Goal: Task Accomplishment & Management: Manage account settings

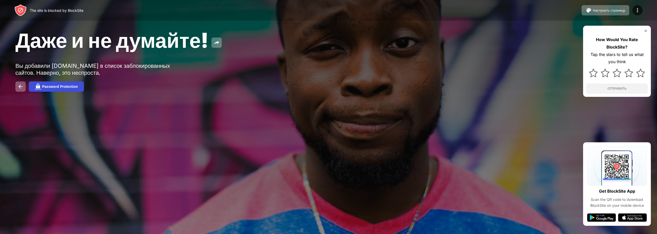
click at [59, 83] on button "Password Protection" at bounding box center [56, 86] width 55 height 10
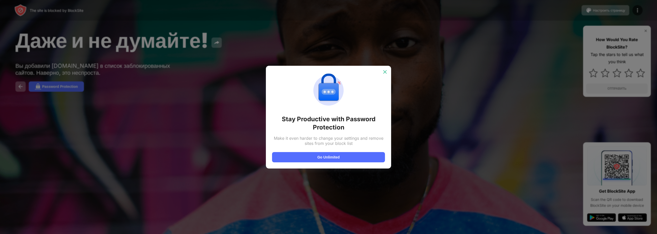
click at [385, 71] on img at bounding box center [384, 71] width 5 height 5
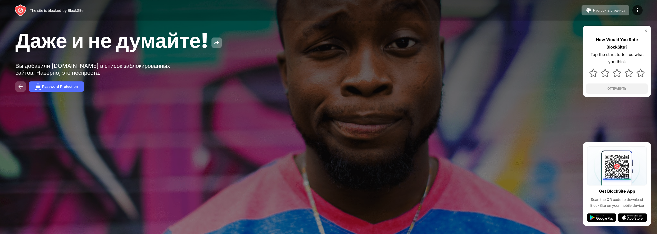
click at [22, 86] on img at bounding box center [20, 86] width 6 height 6
click at [640, 11] on img at bounding box center [637, 10] width 6 height 6
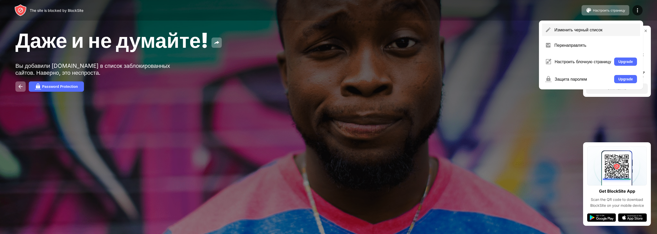
click at [593, 31] on div "Изменить черный список" at bounding box center [595, 29] width 83 height 5
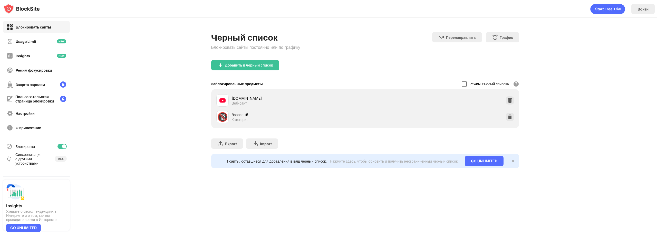
click at [463, 83] on div at bounding box center [463, 83] width 5 height 5
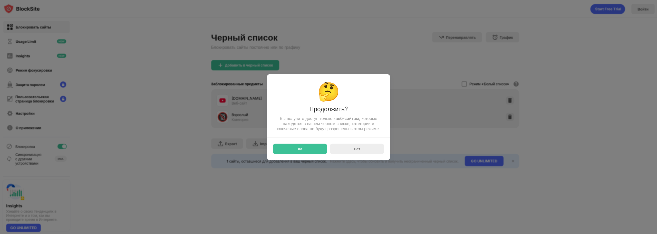
click at [413, 106] on div at bounding box center [328, 117] width 657 height 234
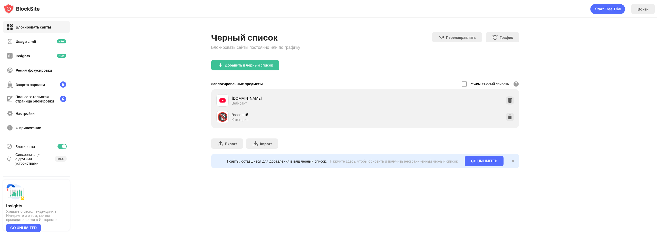
click at [222, 102] on img at bounding box center [222, 100] width 6 height 6
click at [509, 101] on img at bounding box center [509, 100] width 5 height 5
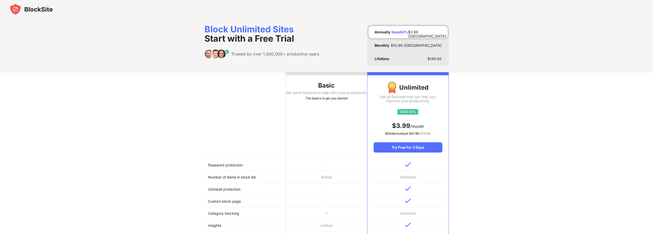
click at [498, 112] on div "Basic Get some features to help with your productivity The basics to get you st…" at bounding box center [326, 215] width 653 height 287
click at [347, 110] on th "Basic Get some features to help with your productivity The basics to get you st…" at bounding box center [326, 115] width 81 height 87
click at [39, 11] on img at bounding box center [31, 9] width 44 height 12
